Goal: Transaction & Acquisition: Purchase product/service

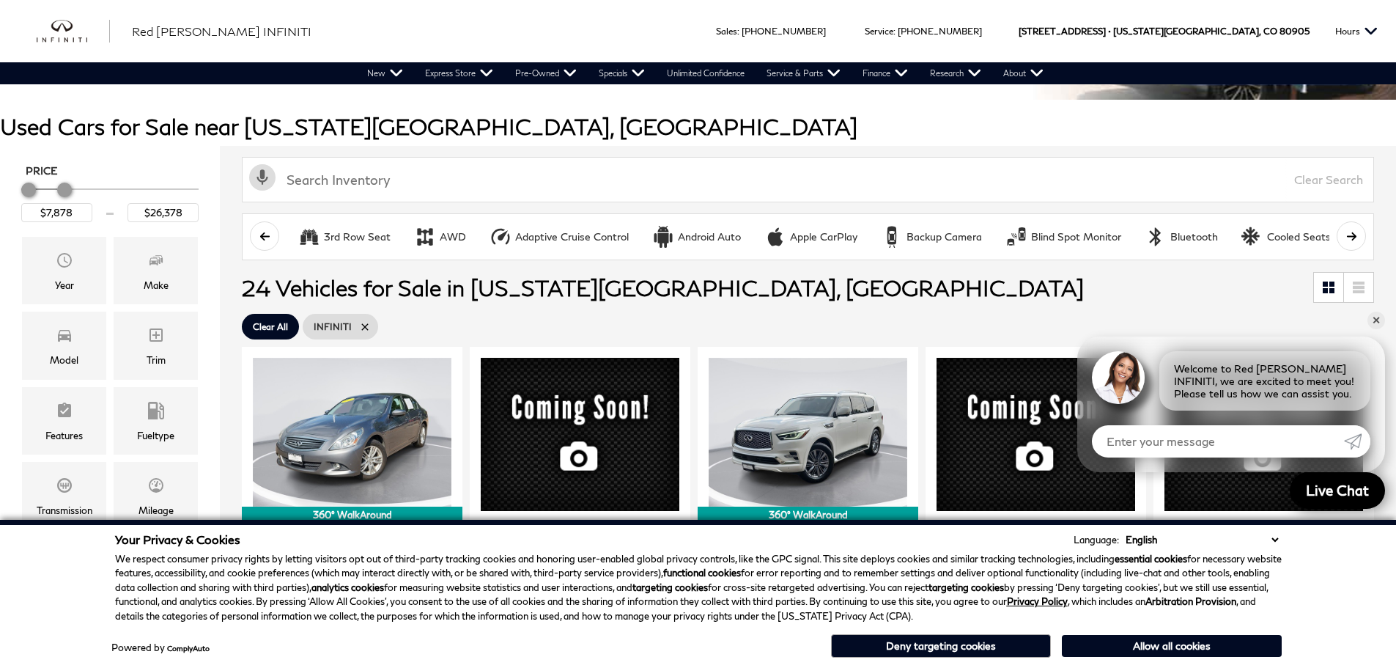
type input "$25,878"
drag, startPoint x: 192, startPoint y: 191, endPoint x: 64, endPoint y: 182, distance: 127.8
click at [64, 182] on div "Price" at bounding box center [109, 190] width 177 height 26
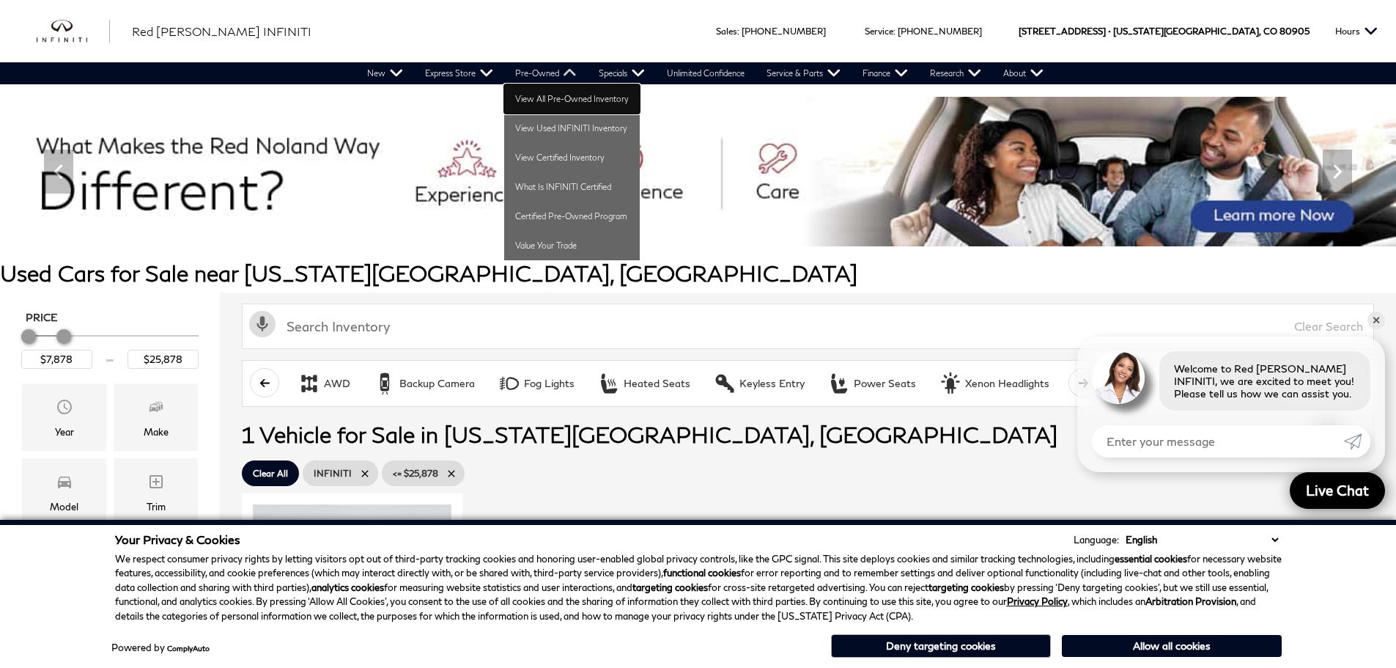
click at [542, 95] on link "View All Pre-Owned Inventory" at bounding box center [572, 98] width 136 height 29
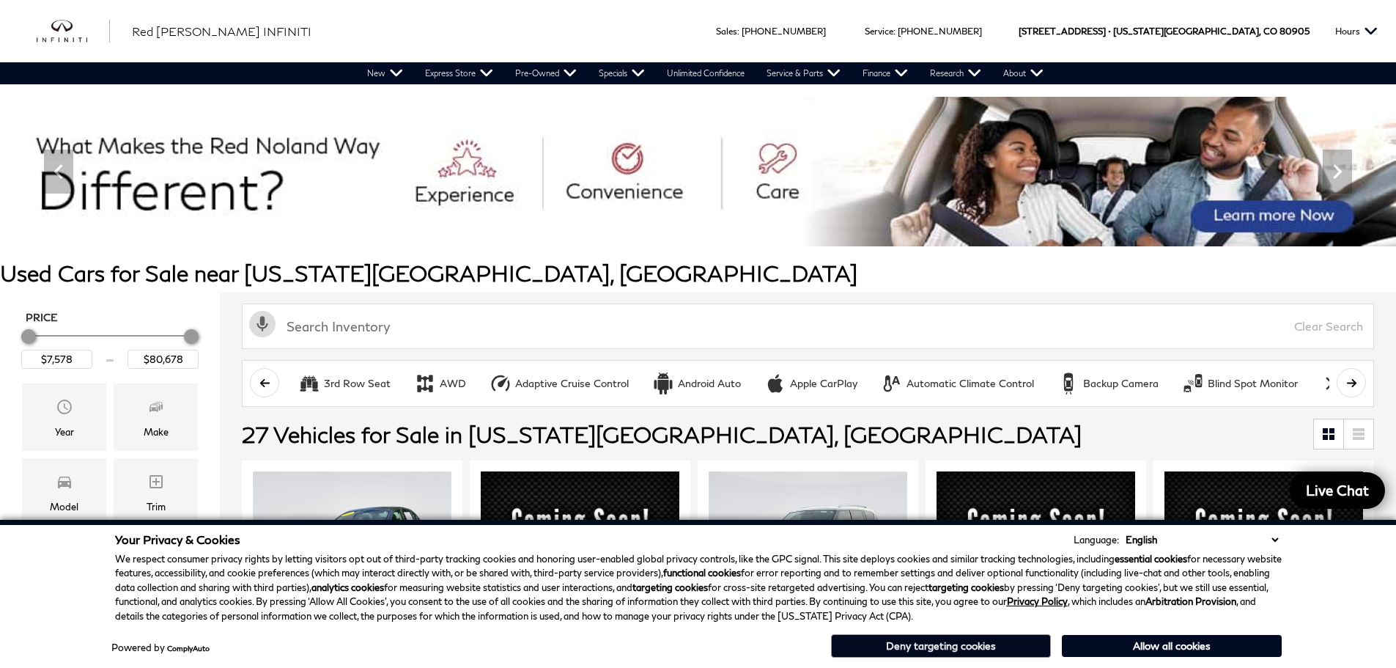
click at [923, 649] on button "Deny targeting cookies" at bounding box center [941, 645] width 220 height 23
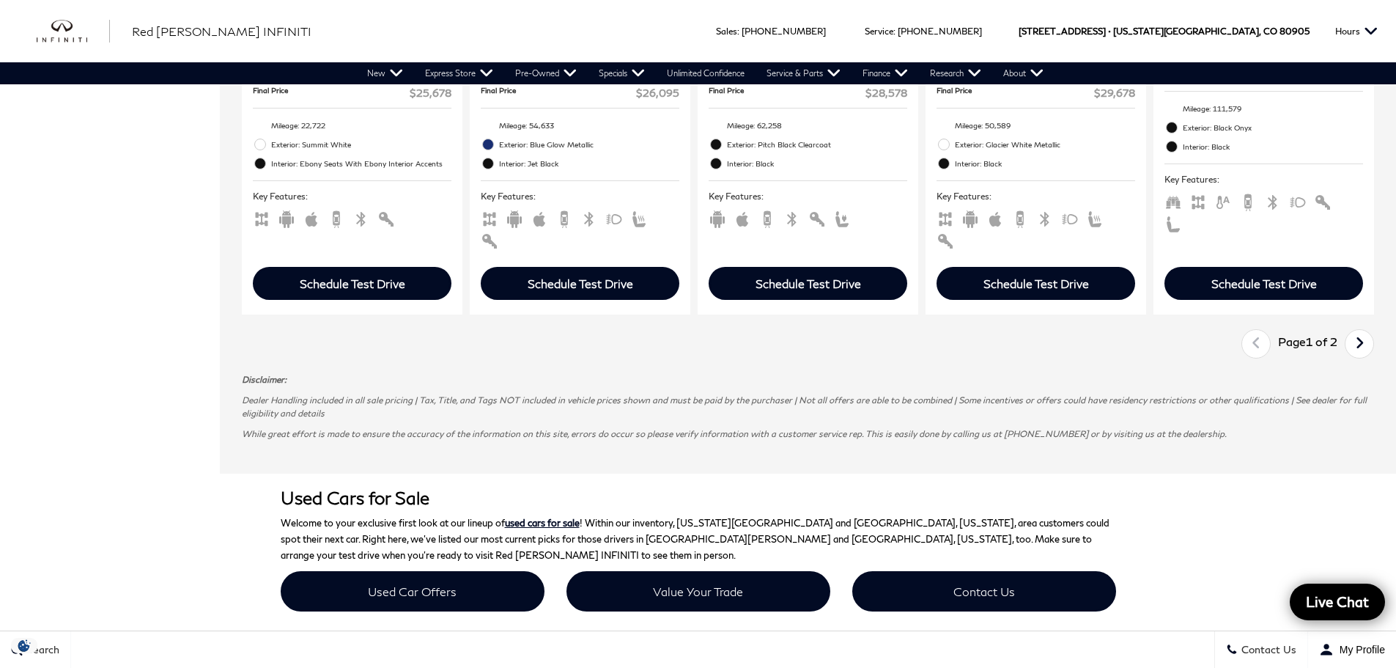
scroll to position [2345, 0]
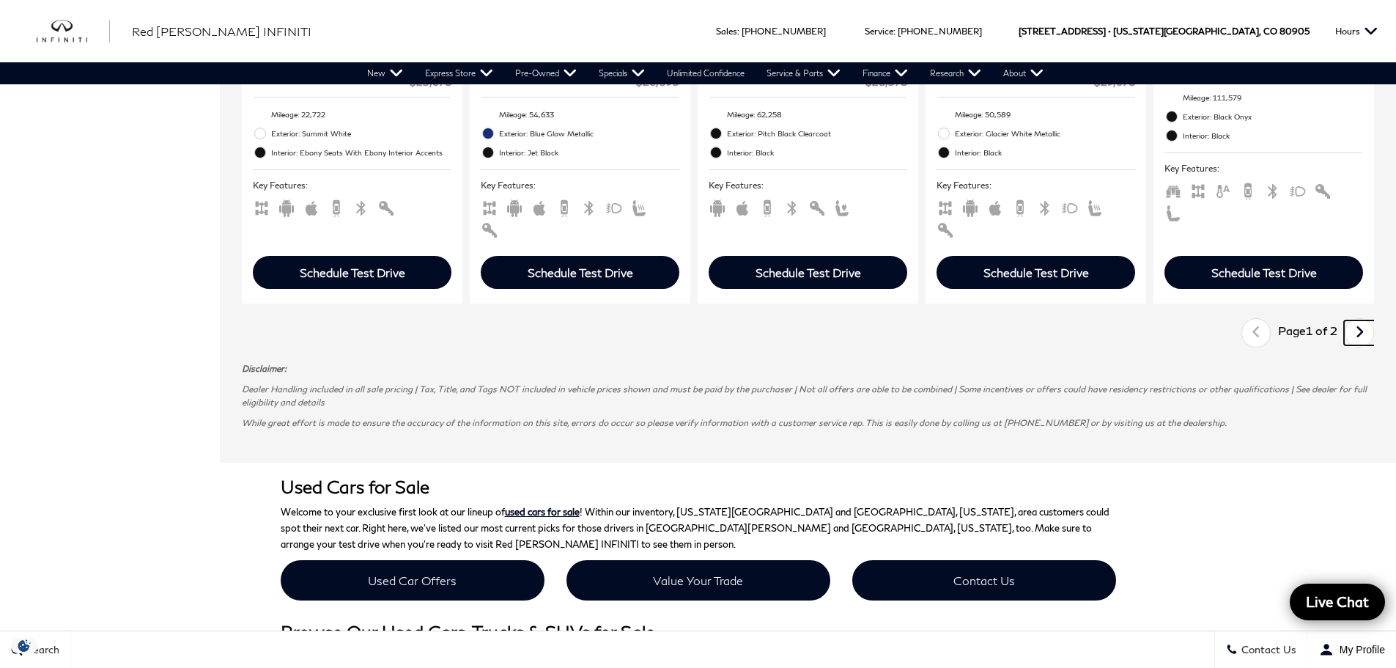
click at [1364, 320] on icon "next page" at bounding box center [1360, 331] width 10 height 23
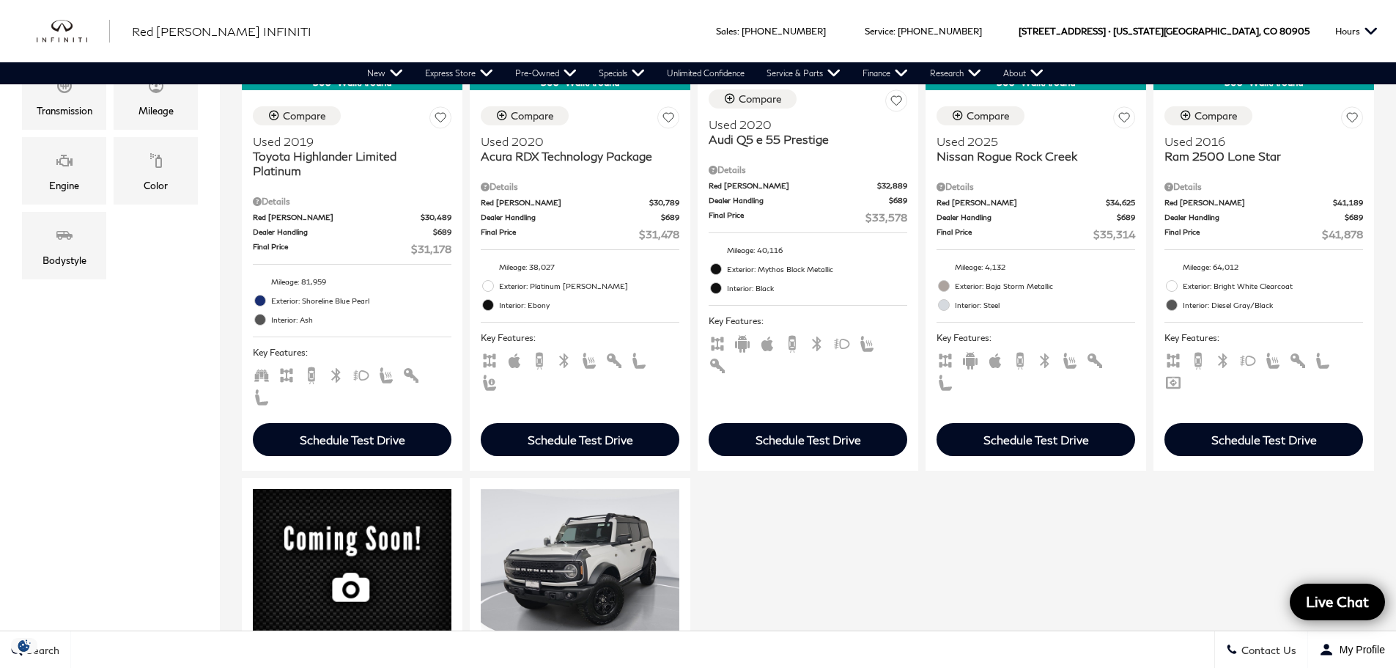
scroll to position [220, 0]
